Goal: Navigation & Orientation: Go to known website

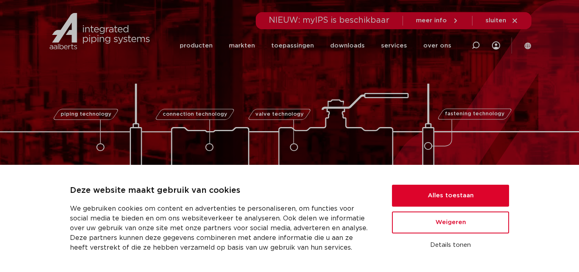
click at [528, 46] on icon at bounding box center [527, 45] width 7 height 7
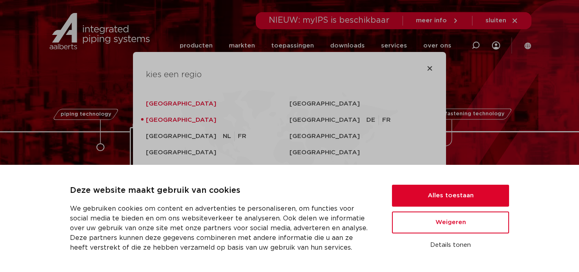
click at [172, 103] on link "[GEOGRAPHIC_DATA]" at bounding box center [218, 104] width 144 height 16
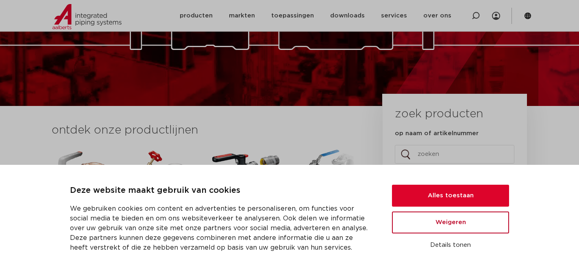
click at [442, 226] on button "Weigeren" at bounding box center [450, 223] width 117 height 22
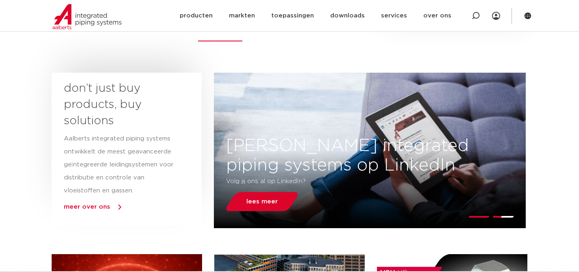
scroll to position [370, 0]
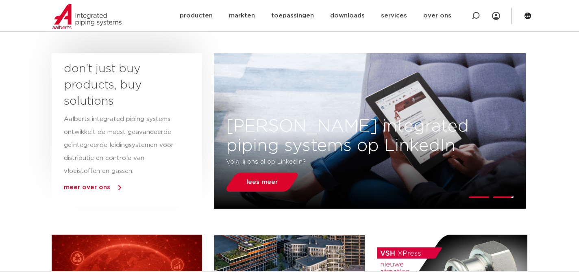
click at [527, 15] on icon at bounding box center [528, 16] width 7 height 7
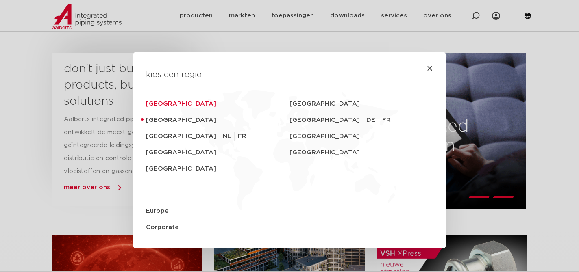
click at [185, 105] on link "[GEOGRAPHIC_DATA]" at bounding box center [218, 104] width 144 height 16
